Goal: Information Seeking & Learning: Learn about a topic

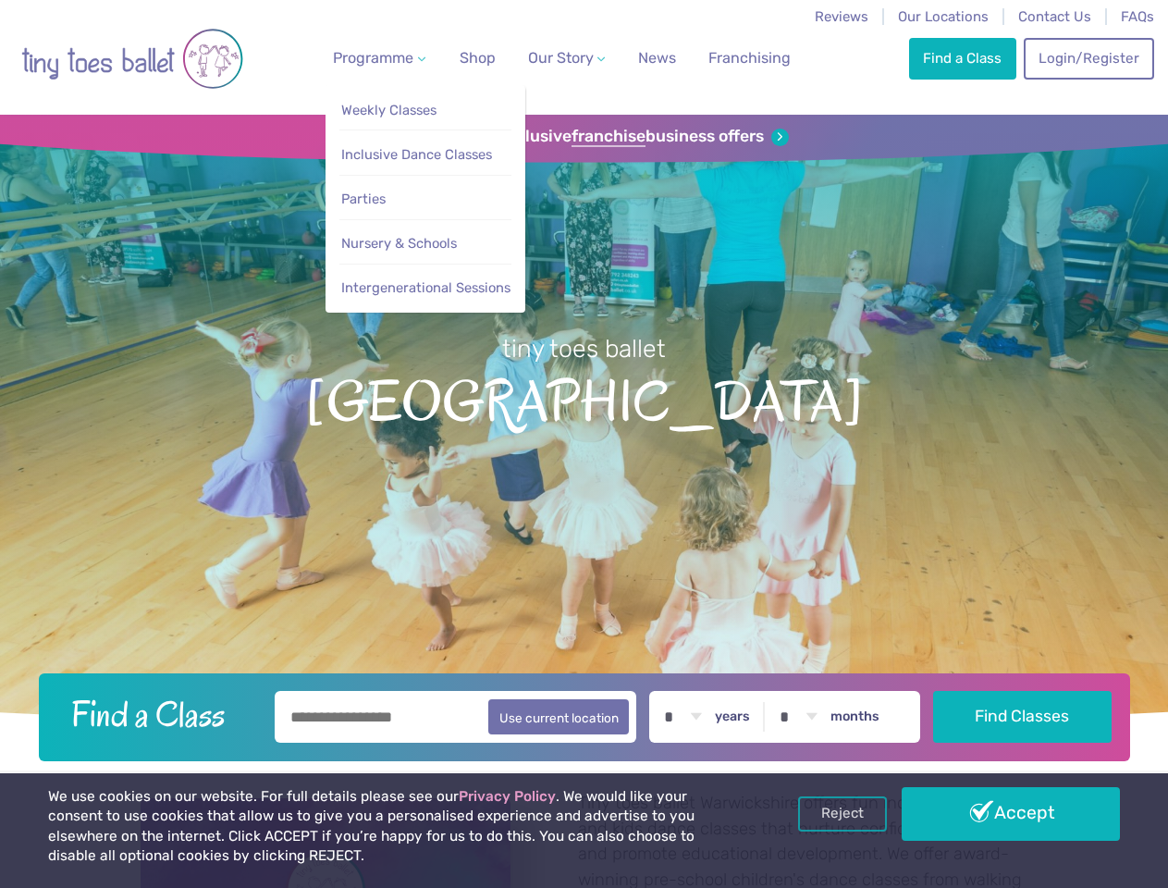
click at [376, 57] on span "Programme" at bounding box center [373, 58] width 80 height 18
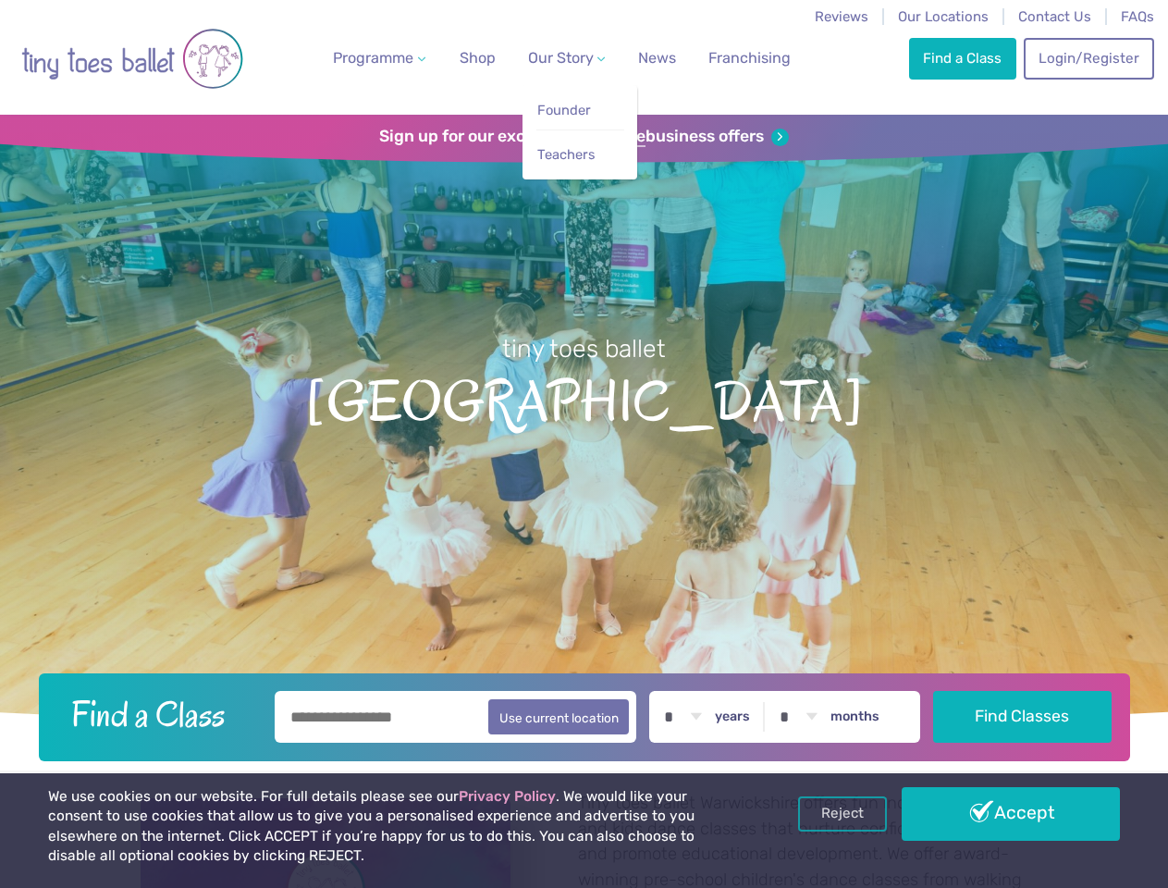
click at [550, 57] on span "Our Story" at bounding box center [561, 58] width 66 height 18
click at [584, 137] on strong "franchise" at bounding box center [609, 137] width 74 height 20
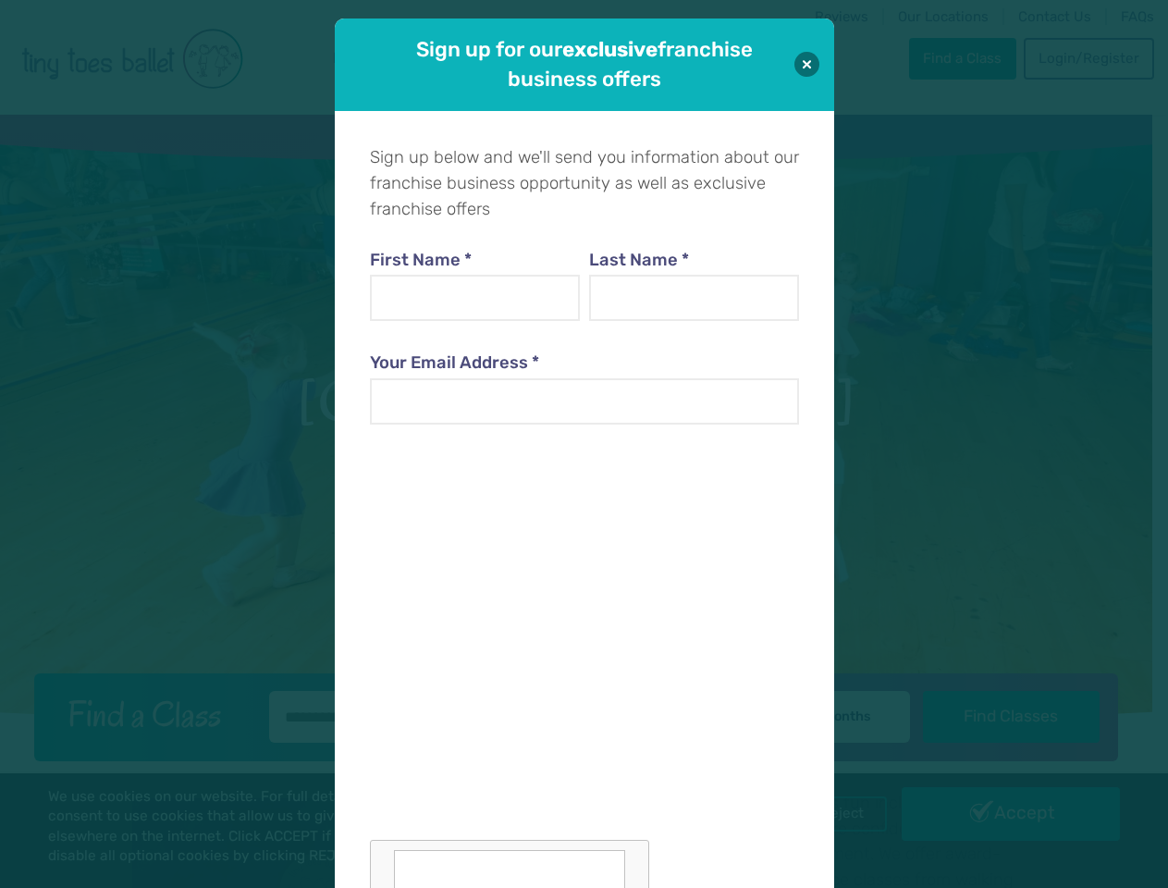
click at [584, 714] on iframe at bounding box center [509, 641] width 279 height 390
click at [834, 814] on div "Sign up below and we'll send you information about our franchise business oppor…" at bounding box center [584, 560] width 499 height 898
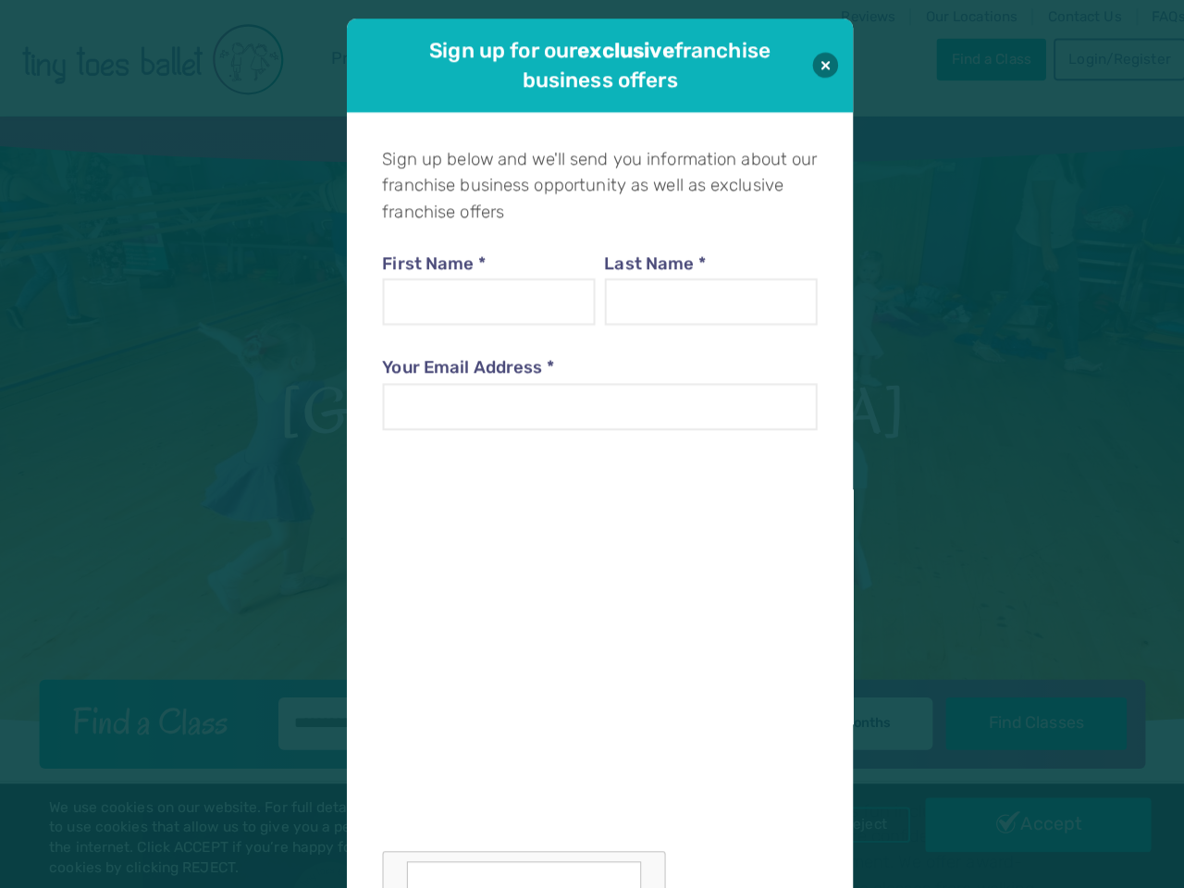
scroll to position [18, 0]
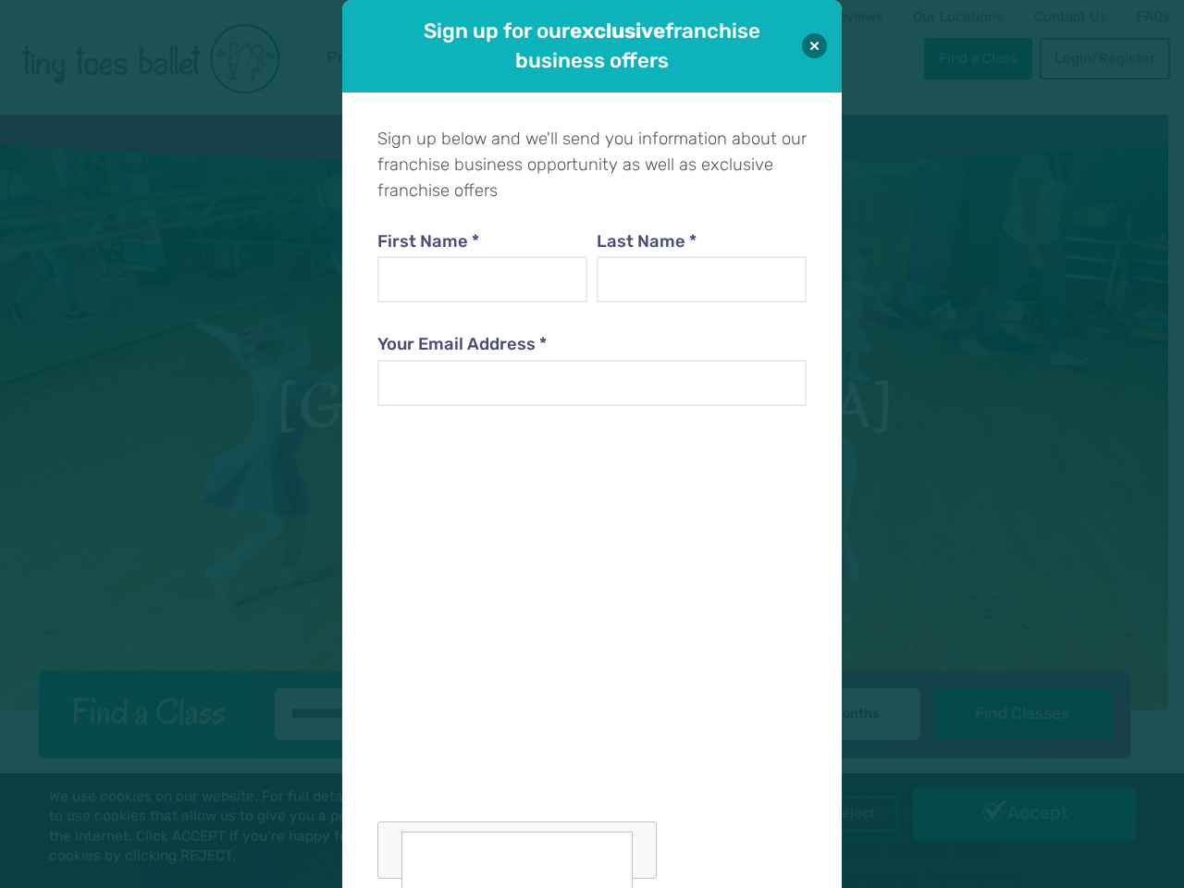
click at [1011, 814] on div "Sign up for our exclusive franchise business offers Sign up below and we'll sen…" at bounding box center [592, 444] width 1184 height 888
